Goal: Transaction & Acquisition: Subscribe to service/newsletter

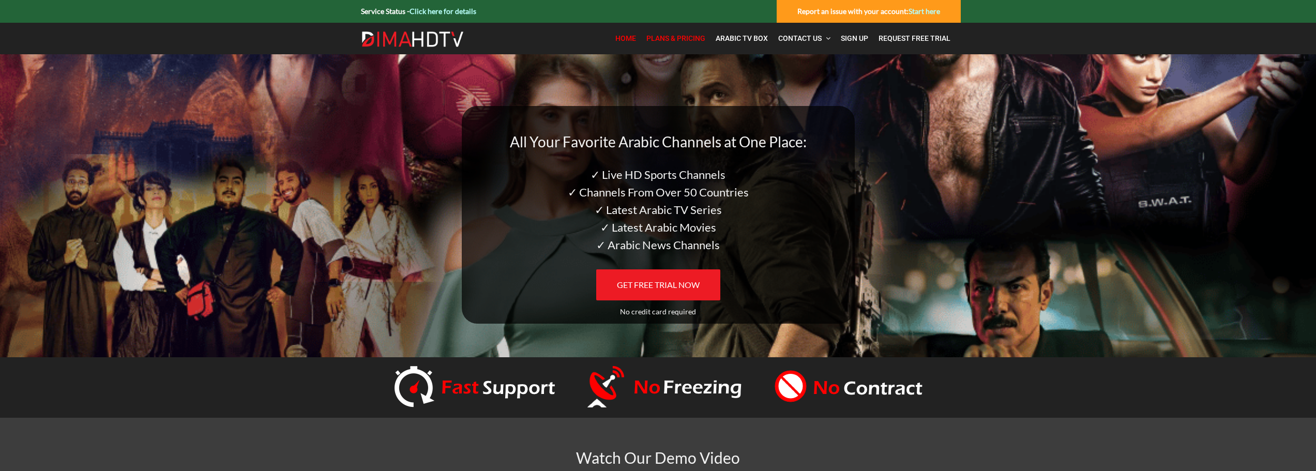
click at [684, 40] on span "Plans & Pricing" at bounding box center [675, 38] width 59 height 8
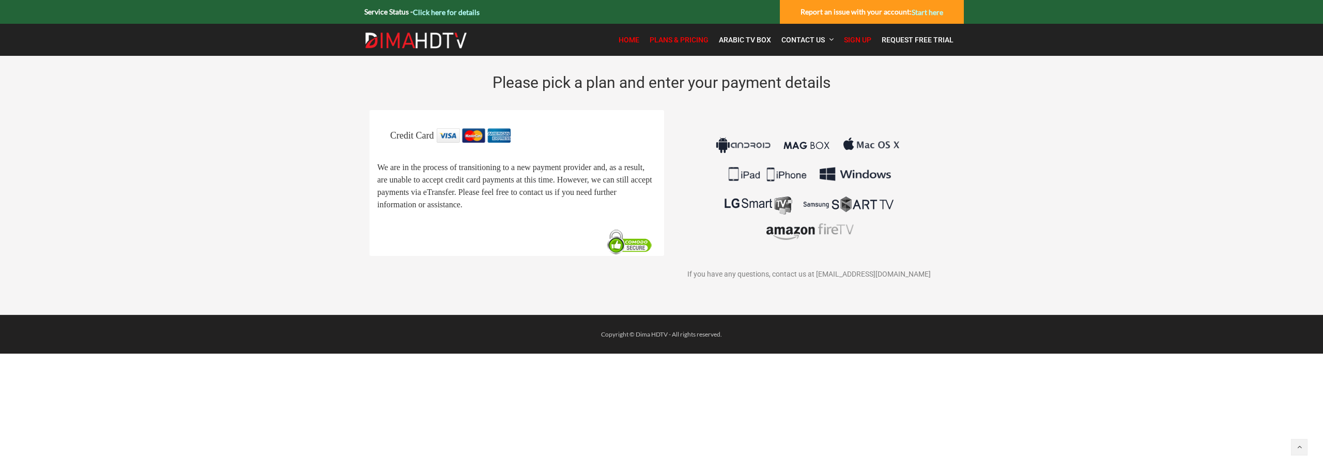
click at [634, 40] on span "Home" at bounding box center [629, 40] width 21 height 8
